Goal: Task Accomplishment & Management: Complete application form

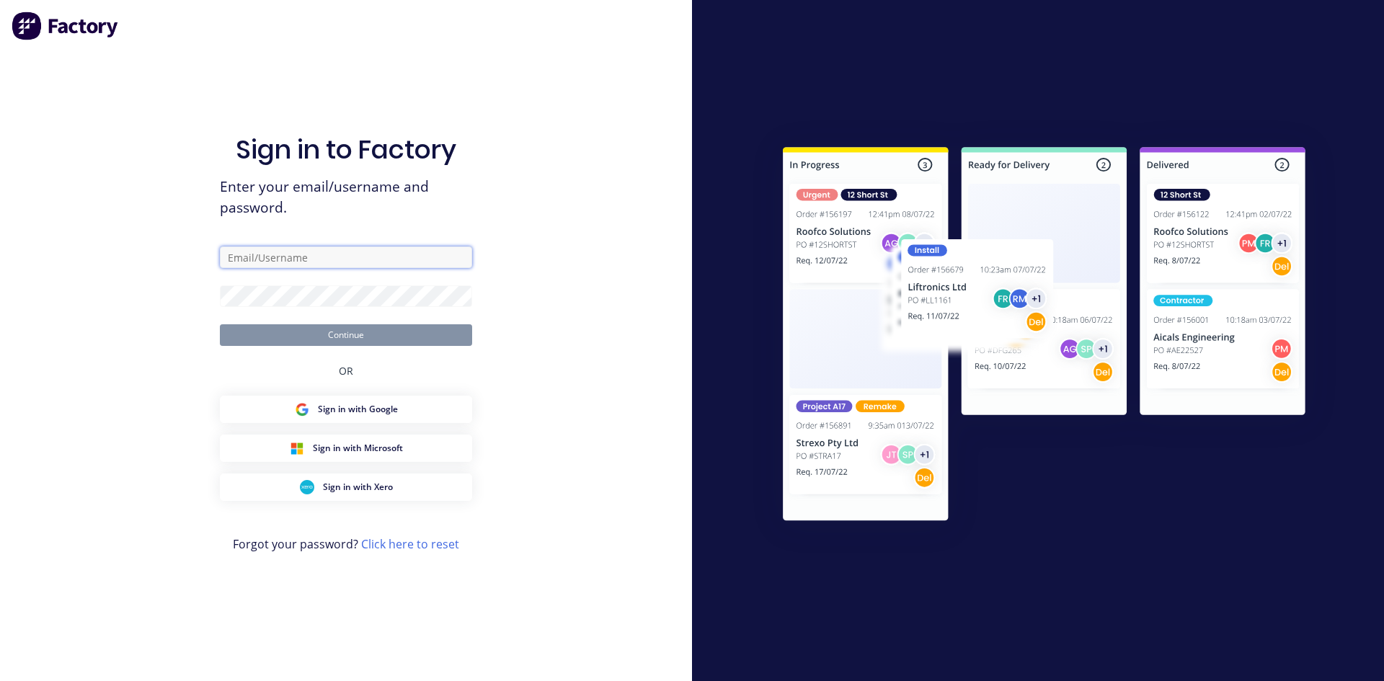
click at [328, 248] on input "text" at bounding box center [346, 257] width 252 height 22
click at [400, 334] on button "Continue" at bounding box center [346, 335] width 252 height 22
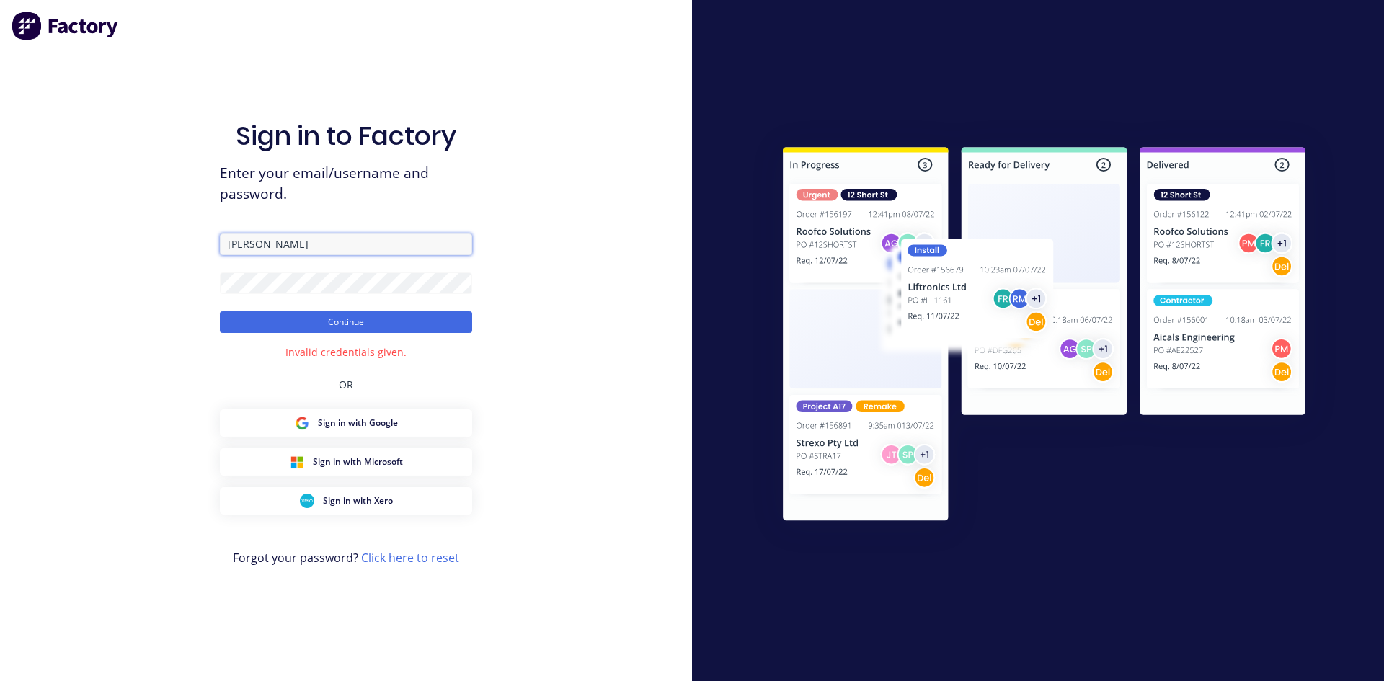
drag, startPoint x: 303, startPoint y: 238, endPoint x: 137, endPoint y: 241, distance: 166.5
click at [137, 241] on div "Sign in to Factory Enter your email/username and password. [PERSON_NAME] Contin…" at bounding box center [346, 340] width 692 height 681
type input "[EMAIL_ADDRESS][DOMAIN_NAME]"
click at [153, 269] on div "Sign in to Factory Enter your email/username and password. [EMAIL_ADDRESS][DOMA…" at bounding box center [346, 340] width 692 height 681
click at [246, 327] on button "Continue" at bounding box center [346, 322] width 252 height 22
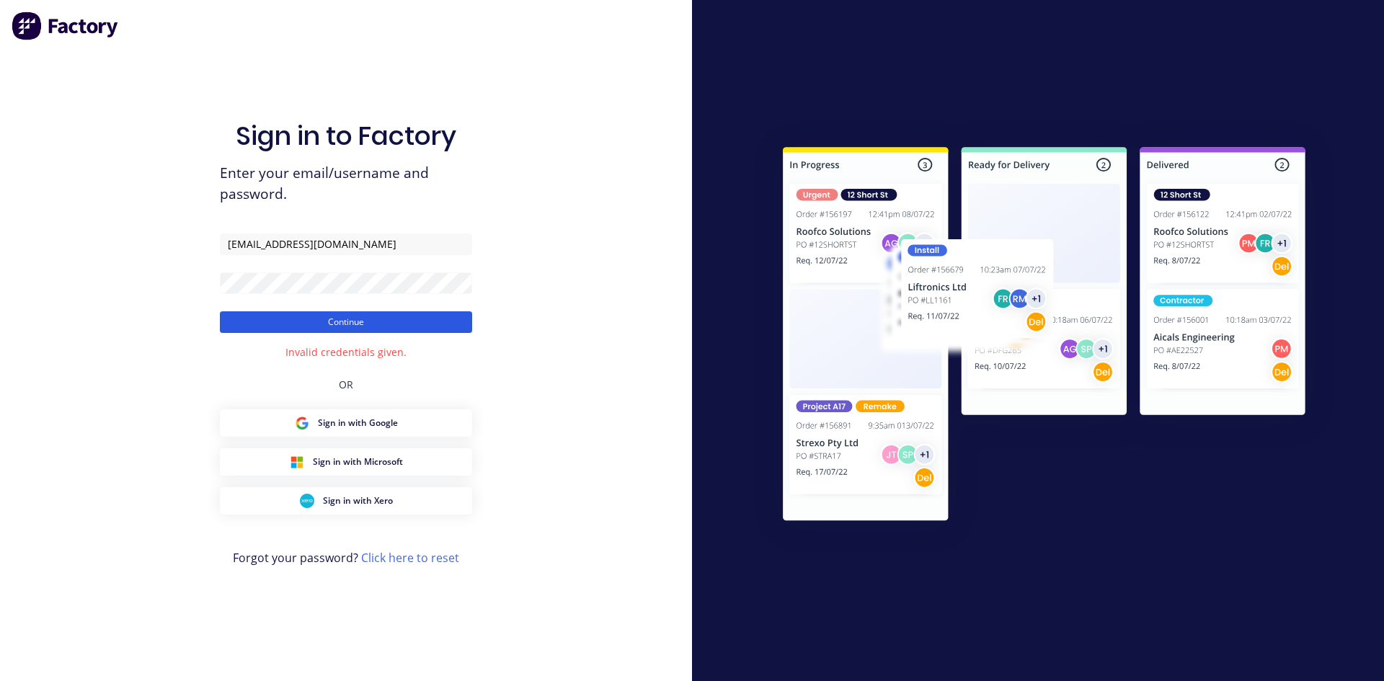
click at [259, 313] on button "Continue" at bounding box center [346, 322] width 252 height 22
click at [219, 284] on div "Sign in to Factory Enter your email/username and password. [EMAIL_ADDRESS][DOMA…" at bounding box center [346, 340] width 692 height 681
click at [245, 321] on button "Continue" at bounding box center [346, 322] width 252 height 22
click at [251, 314] on button "Continue" at bounding box center [346, 322] width 252 height 22
click at [213, 295] on div "Sign in to Factory Enter your email/username and password. [EMAIL_ADDRESS][DOMA…" at bounding box center [346, 340] width 692 height 681
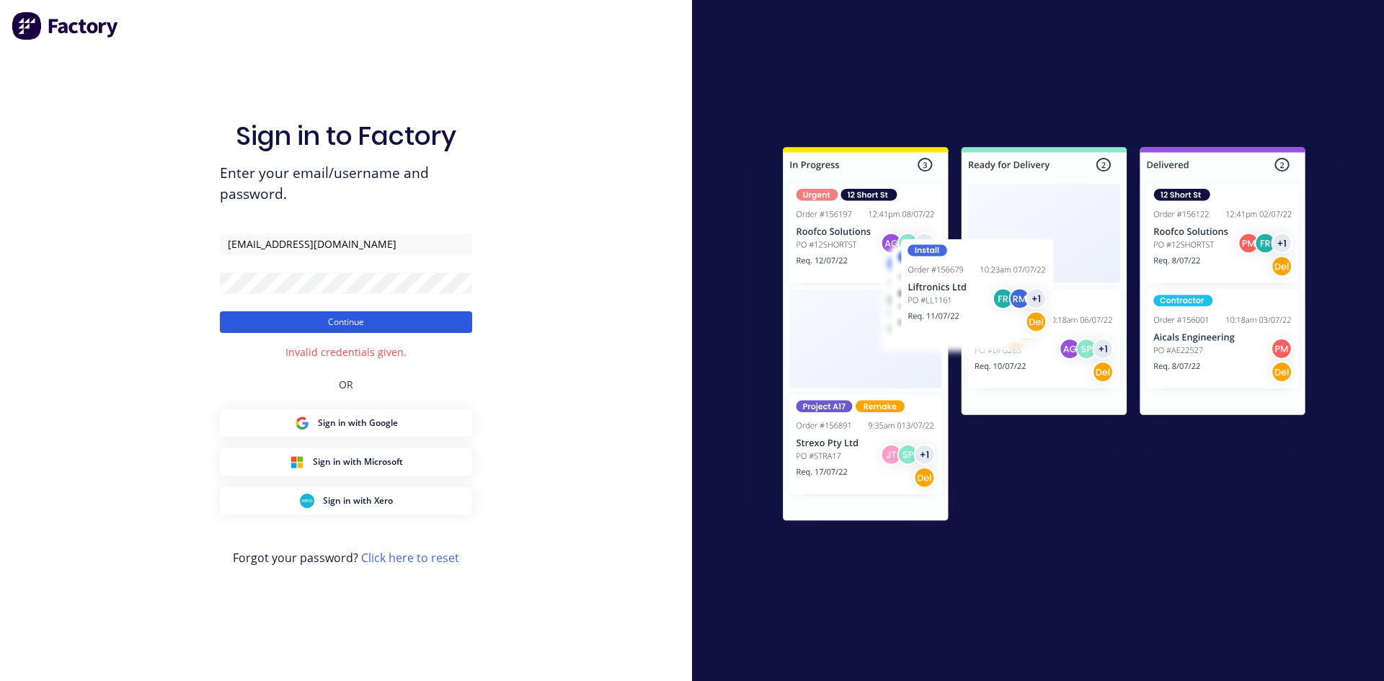
click at [256, 316] on button "Continue" at bounding box center [346, 322] width 252 height 22
